Goal: Task Accomplishment & Management: Complete application form

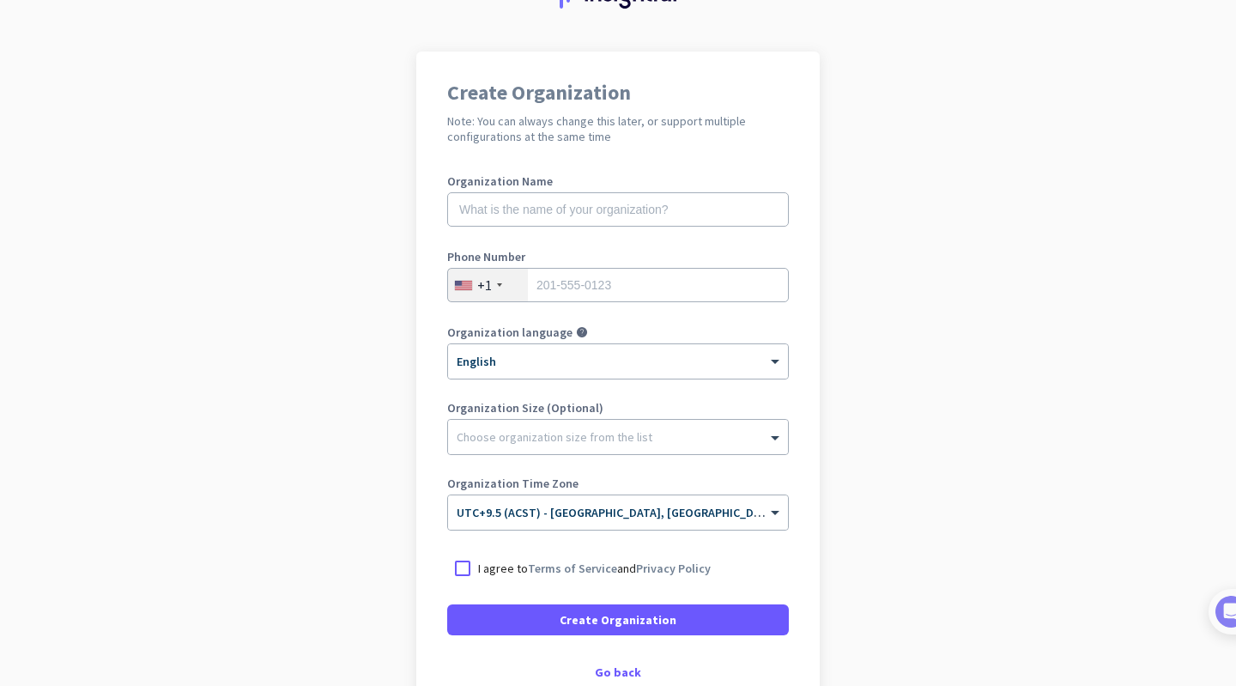
scroll to position [88, 0]
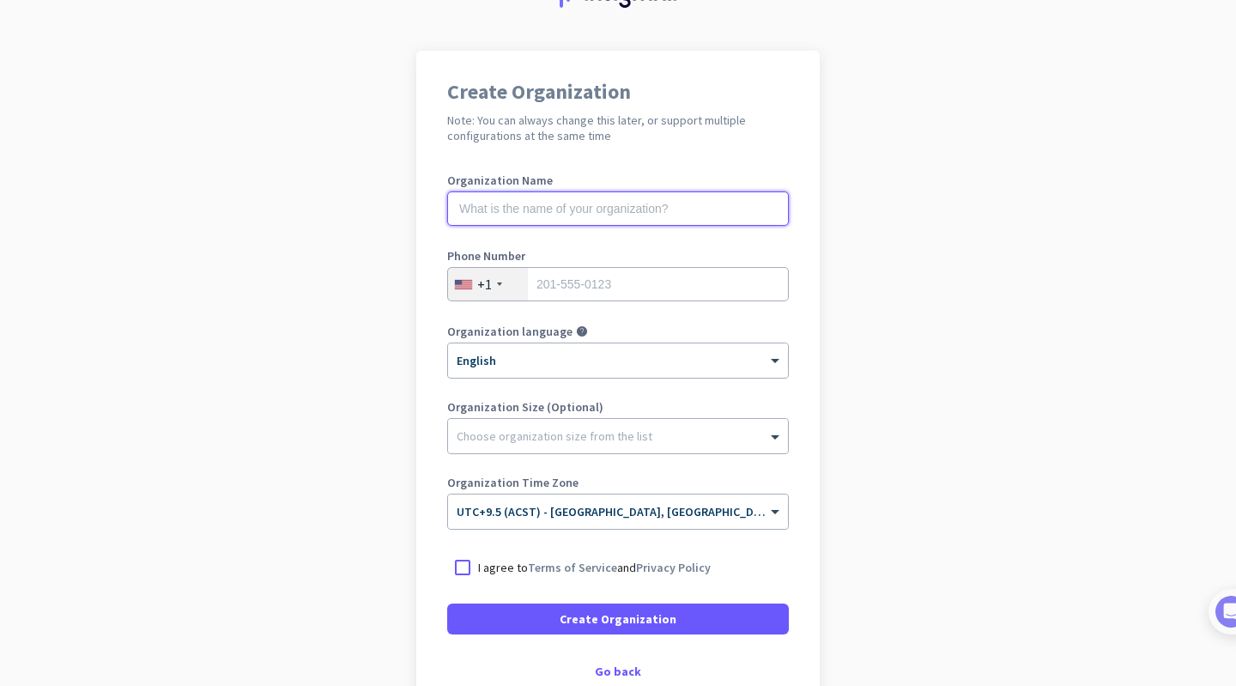
click at [551, 207] on input "text" at bounding box center [618, 208] width 342 height 34
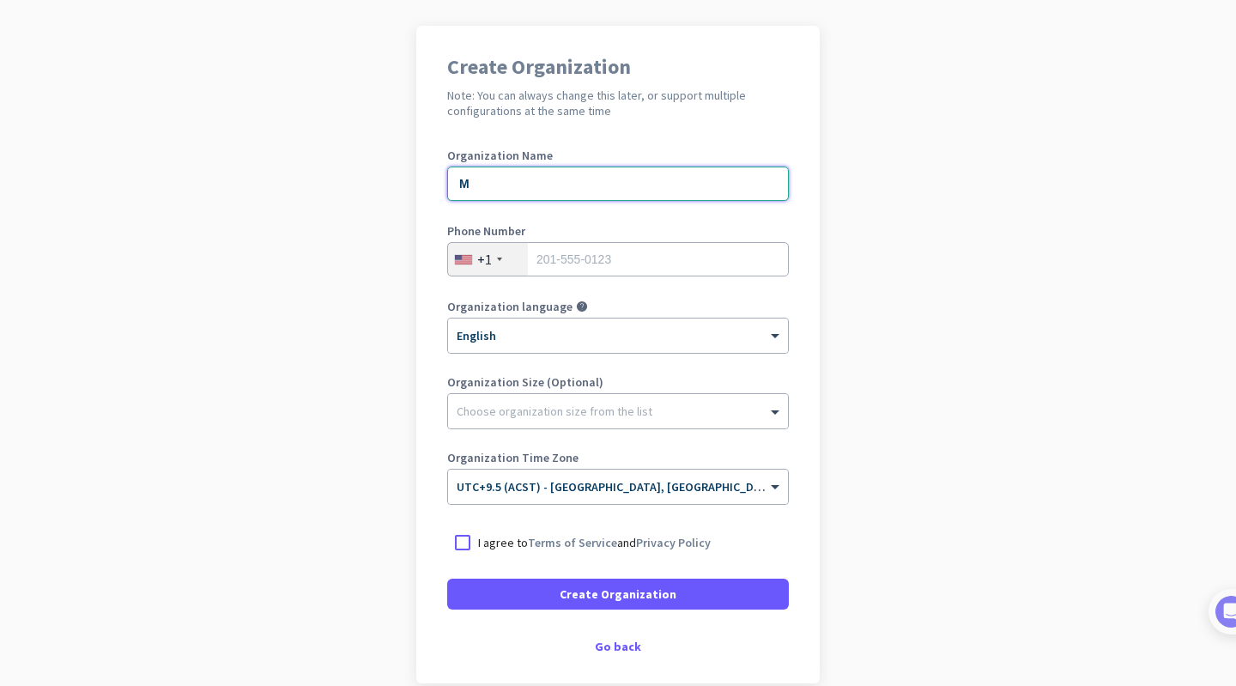
scroll to position [196, 0]
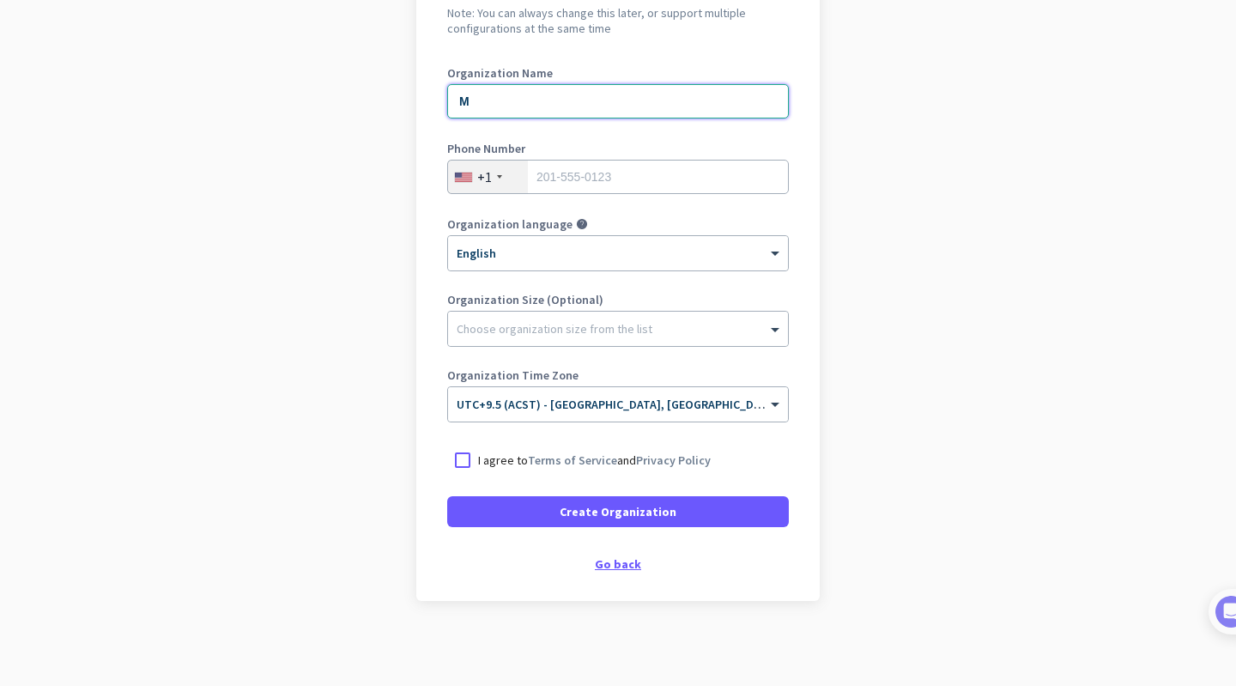
type input "M"
click at [611, 564] on div "Go back" at bounding box center [618, 564] width 342 height 12
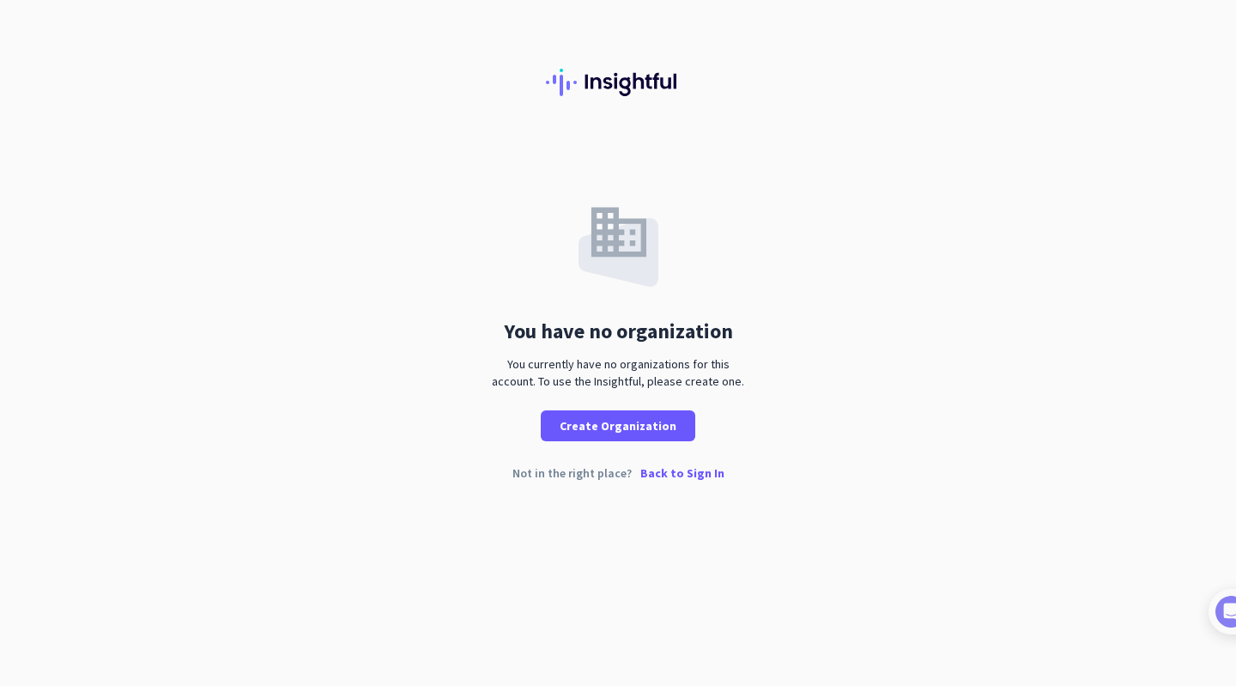
click at [709, 476] on p "Back to Sign In" at bounding box center [683, 473] width 84 height 12
